Goal: Information Seeking & Learning: Learn about a topic

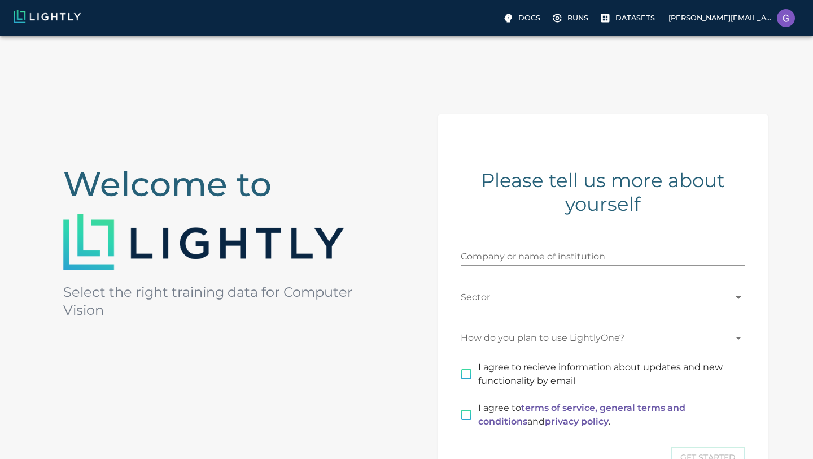
scroll to position [146, 0]
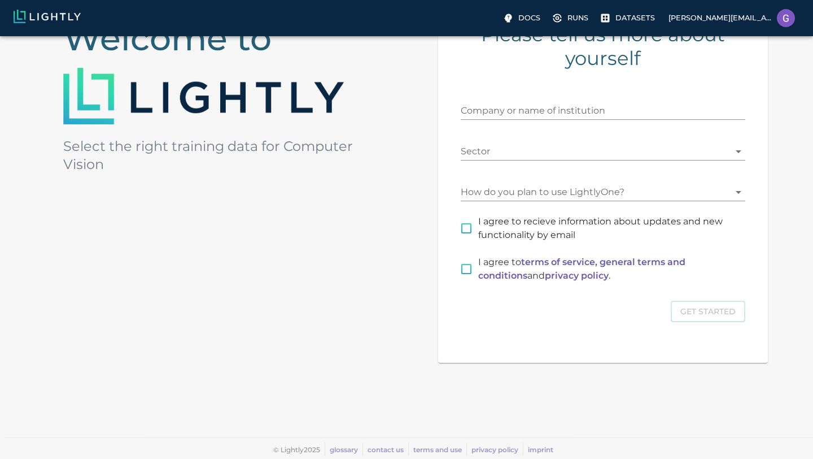
click at [470, 227] on input "I agree to recieve information about updates and new functionality by email" at bounding box center [467, 228] width 24 height 24
checkbox input "true"
click at [493, 196] on body "Docs Runs Datasets gayathri@merchantrms.com Welcome to Select the right trainin…" at bounding box center [406, 174] width 813 height 568
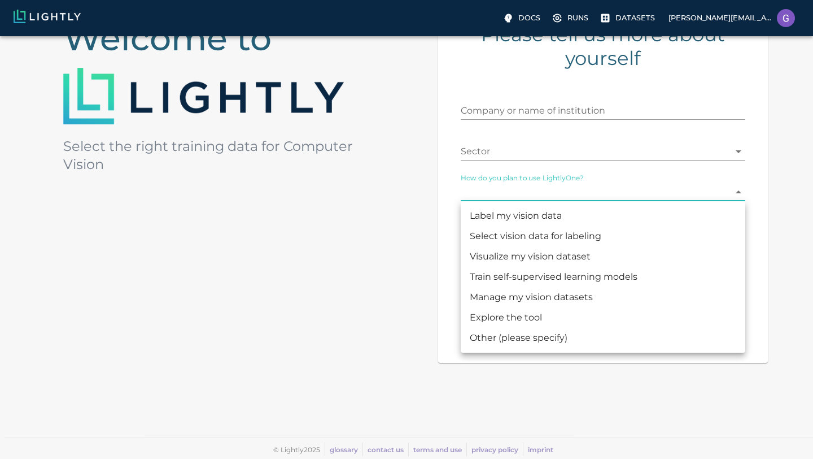
click at [495, 315] on li "Explore the tool" at bounding box center [603, 317] width 285 height 20
type input "CHECKING_THE_TOOL"
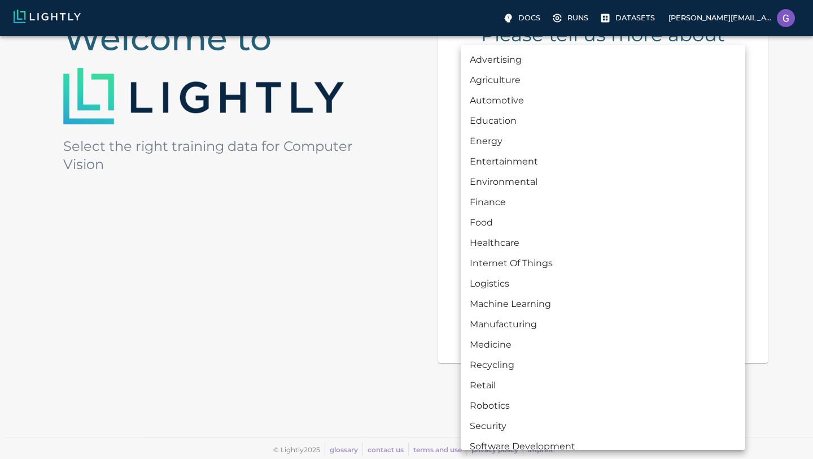
click at [513, 154] on body "Docs Runs Datasets gayathri@merchantrms.com Welcome to Select the right trainin…" at bounding box center [406, 174] width 813 height 568
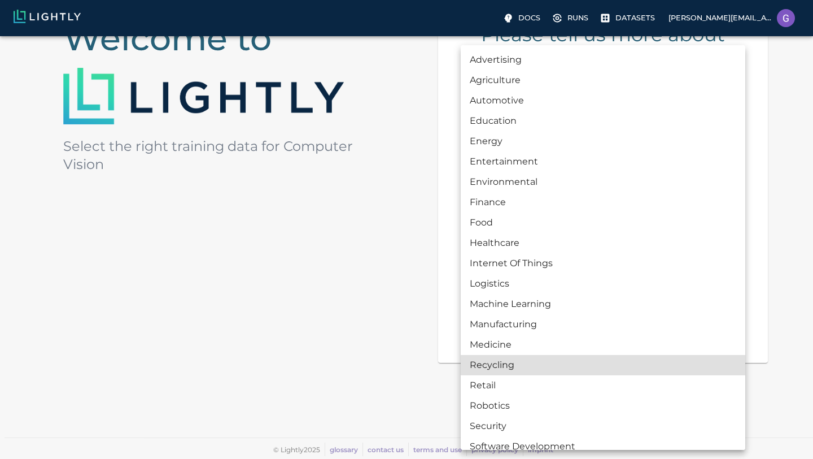
click at [494, 387] on li "Retail" at bounding box center [603, 385] width 285 height 20
type input "RETAIL"
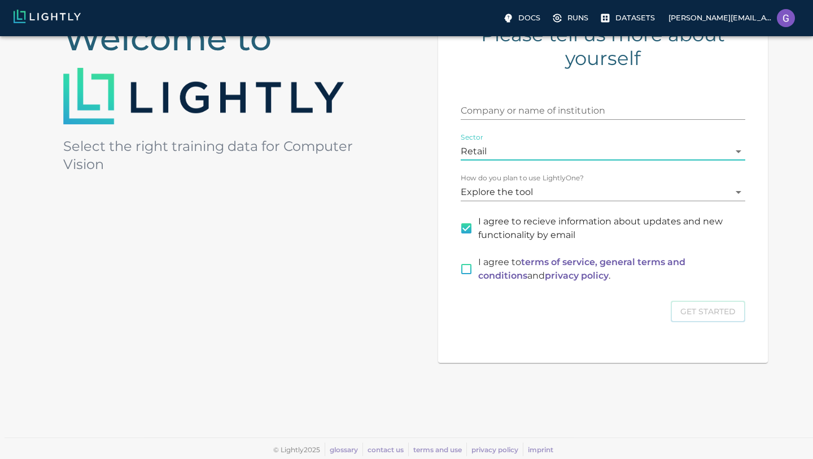
click at [551, 111] on input "Company or name of institution" at bounding box center [603, 111] width 285 height 18
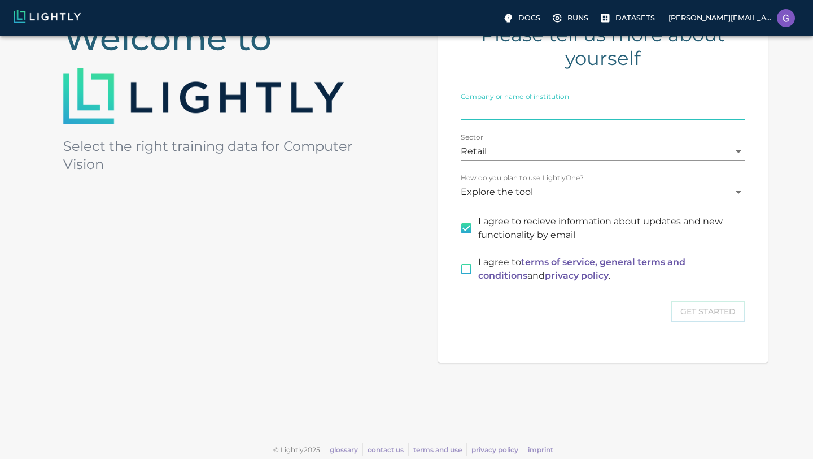
type input "Actsense UK pvt ltd"
click at [470, 274] on input "I agree to terms of service, general terms and conditions and privacy policy ." at bounding box center [467, 269] width 24 height 24
checkbox input "true"
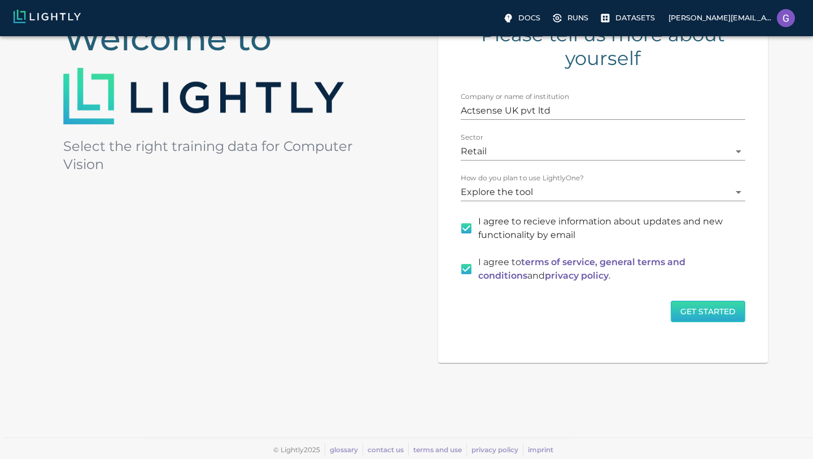
click at [690, 313] on button "Get Started" at bounding box center [708, 311] width 75 height 22
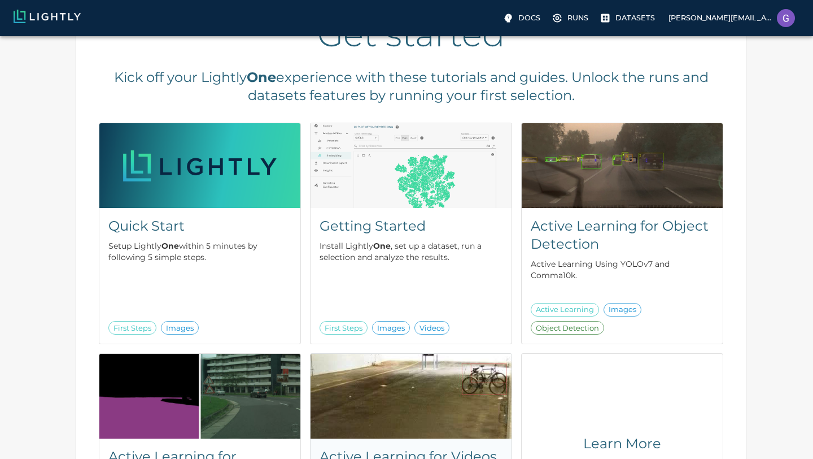
scroll to position [75, 0]
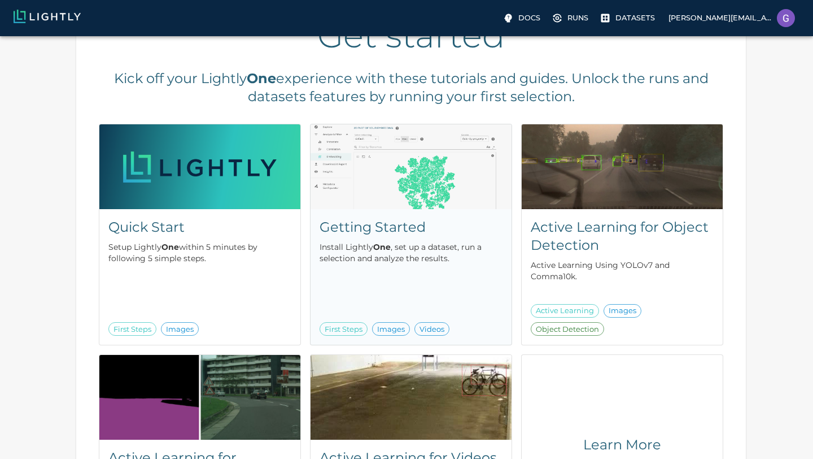
click at [360, 232] on h5 "Getting Started" at bounding box center [411, 227] width 183 height 18
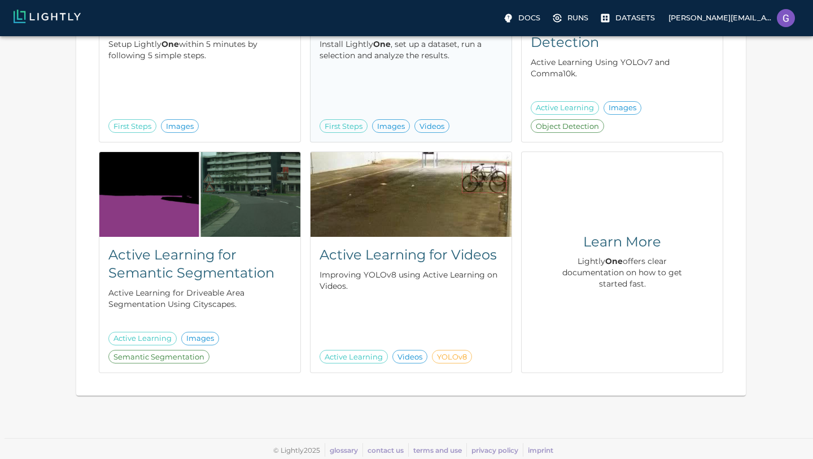
scroll to position [0, 0]
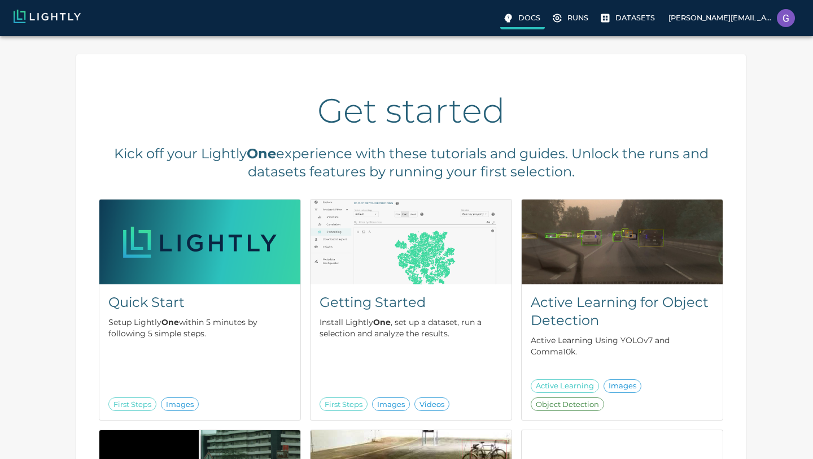
click at [528, 16] on p "Docs" at bounding box center [529, 17] width 22 height 11
click at [190, 273] on img at bounding box center [199, 241] width 201 height 85
